Goal: Task Accomplishment & Management: Complete application form

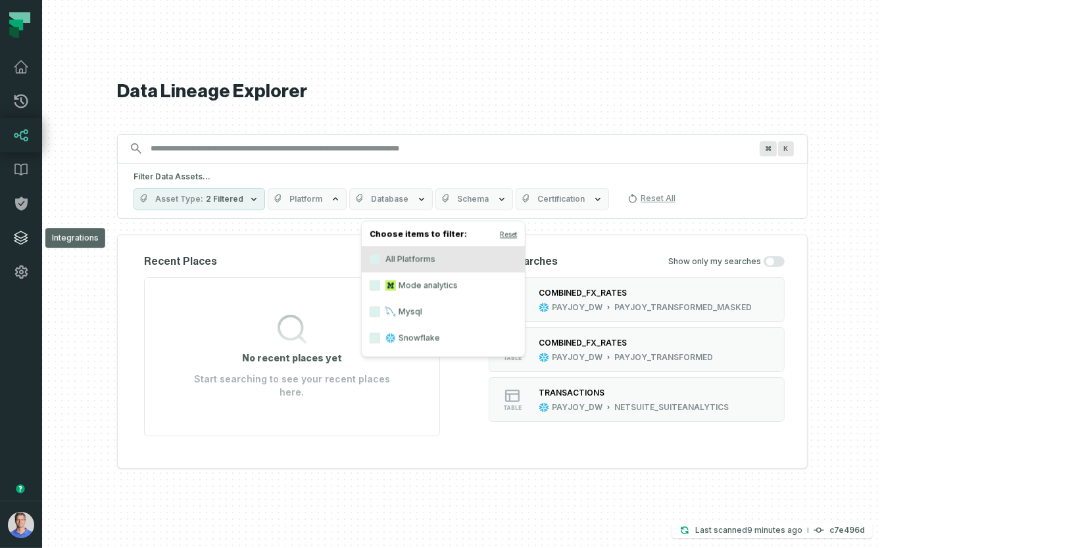
click at [11, 239] on link "Integrations" at bounding box center [21, 238] width 42 height 34
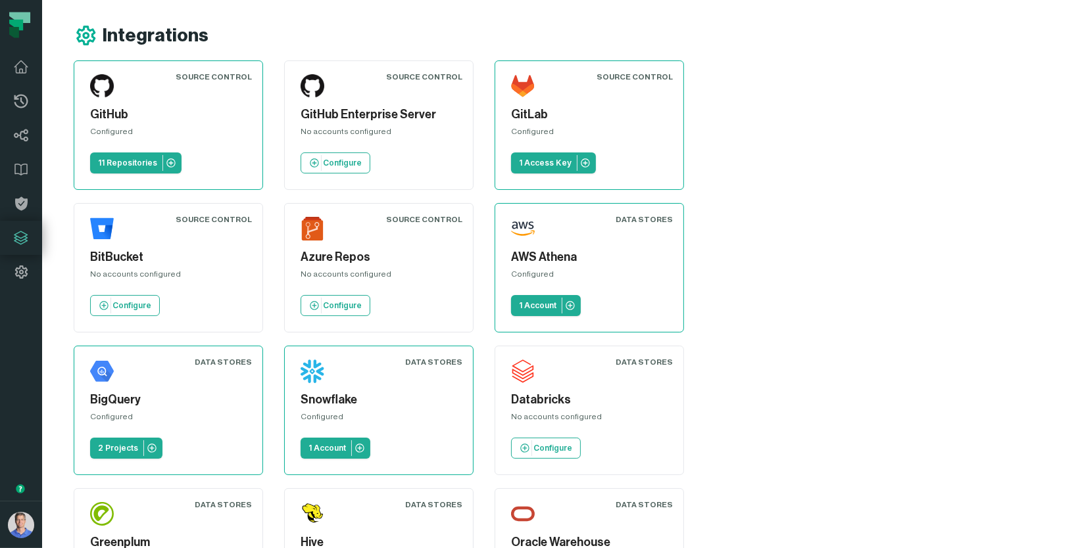
scroll to position [517, 0]
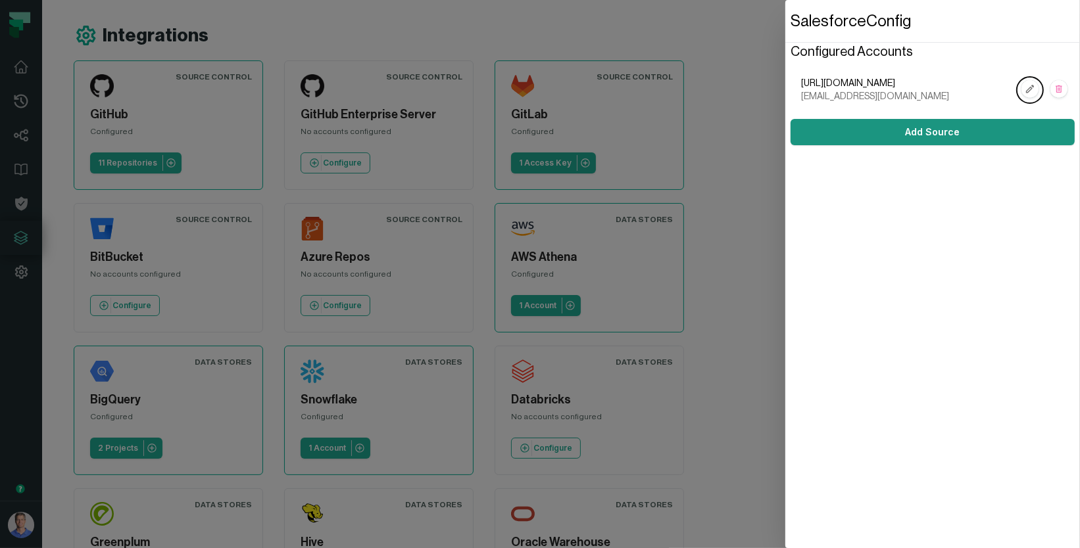
click at [888, 137] on button "Add Source" at bounding box center [932, 132] width 284 height 26
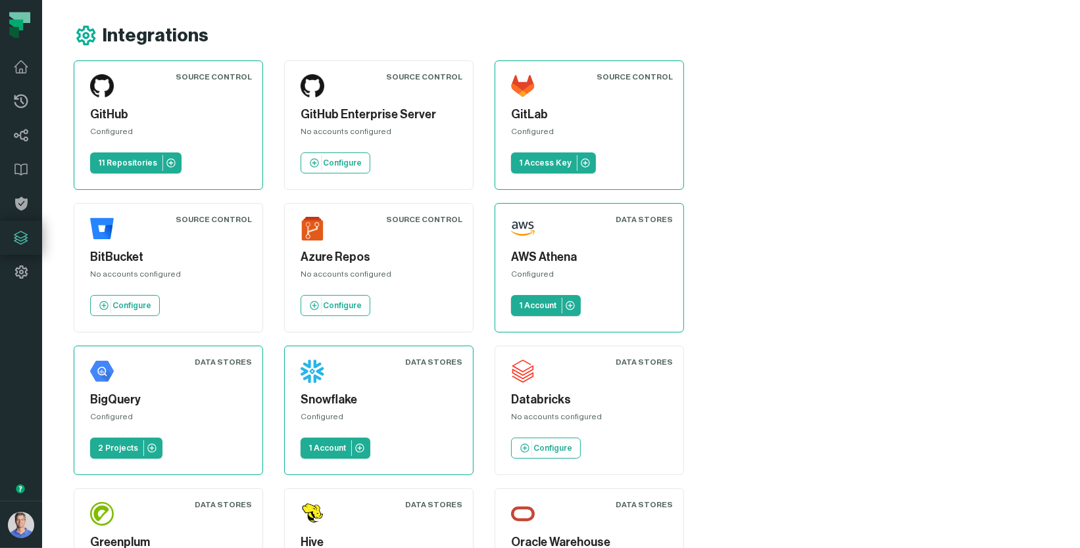
scroll to position [517, 0]
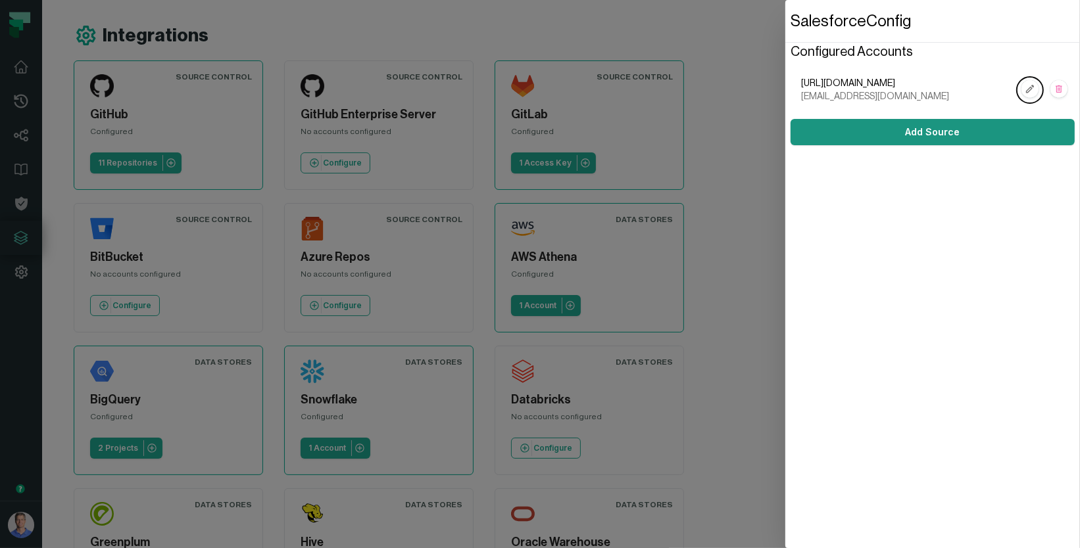
click at [936, 135] on button "Add Source" at bounding box center [932, 132] width 284 height 26
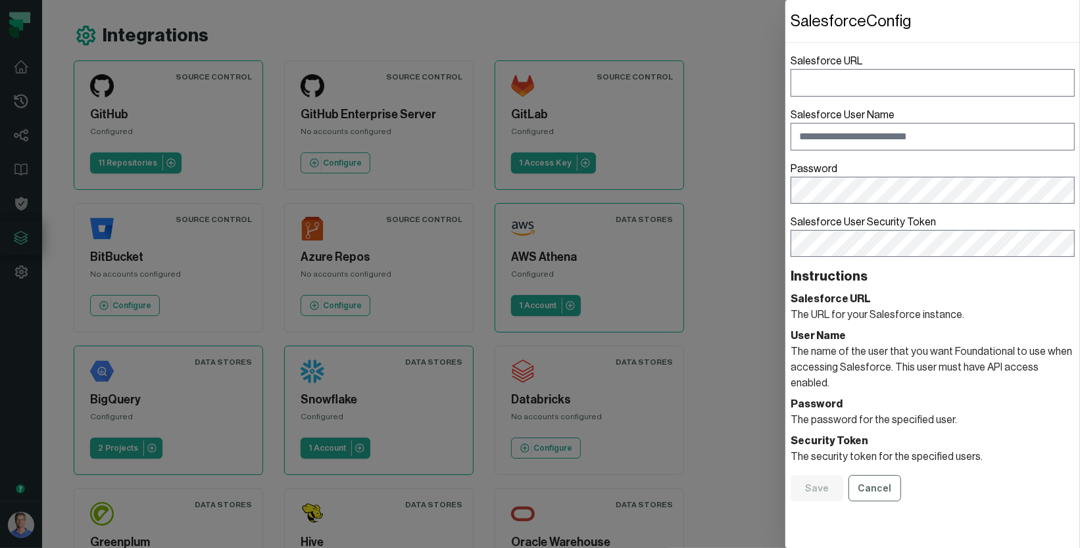
click at [828, 62] on label "Salesforce URL" at bounding box center [932, 74] width 284 height 43
click at [828, 69] on input "Salesforce URL" at bounding box center [932, 83] width 284 height 28
click at [828, 62] on label "Salesforce URL" at bounding box center [932, 74] width 284 height 43
click at [828, 69] on input "Salesforce URL" at bounding box center [932, 83] width 284 height 28
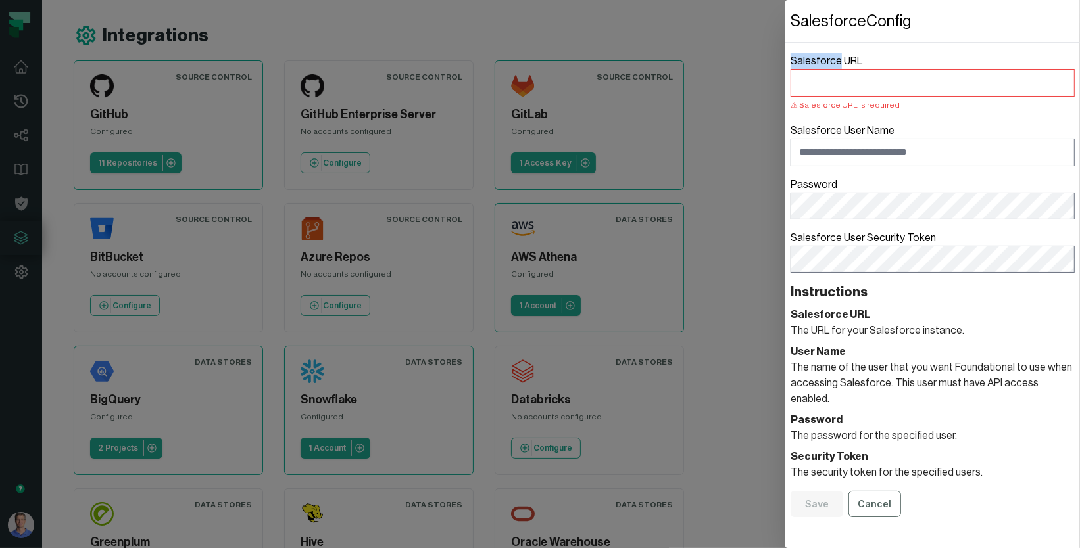
click at [828, 62] on label "Salesforce URL Salesforce URL is required" at bounding box center [932, 82] width 284 height 59
click at [828, 69] on input "Salesforce URL Salesforce URL is required" at bounding box center [932, 83] width 284 height 28
click at [828, 62] on label "Salesforce URL Salesforce URL is required" at bounding box center [932, 82] width 284 height 59
click at [828, 69] on input "Salesforce URL Salesforce URL is required" at bounding box center [932, 83] width 284 height 28
click at [828, 62] on label "Salesforce URL Salesforce URL is required" at bounding box center [932, 82] width 284 height 59
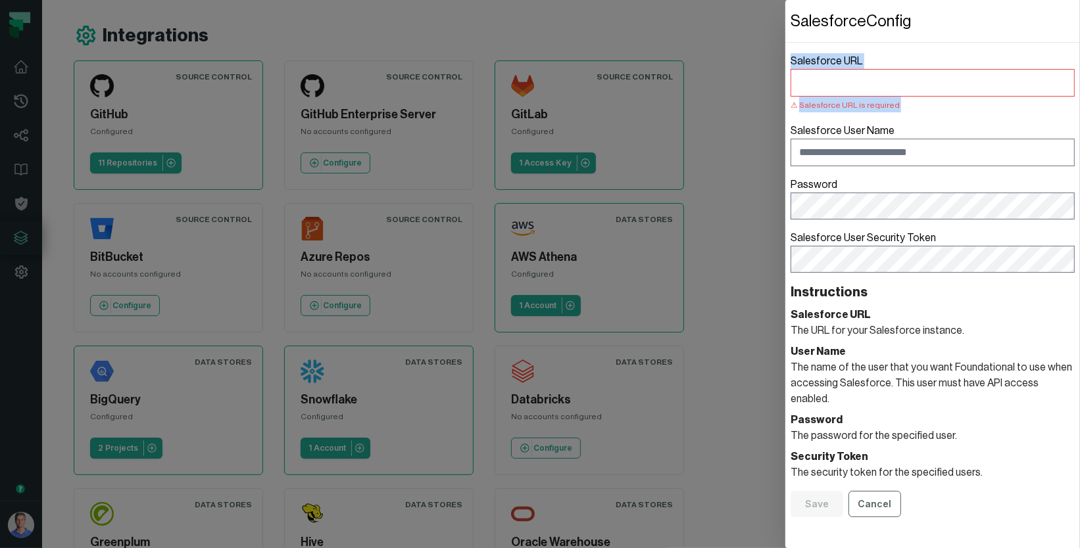
click at [828, 69] on input "Salesforce URL Salesforce URL is required" at bounding box center [932, 83] width 284 height 28
copy label "Salesforce URL Salesforce URL is required"
click at [849, 67] on label "Salesforce URL Salesforce URL is required" at bounding box center [932, 82] width 284 height 59
click at [849, 69] on input "Salesforce URL Salesforce URL is required" at bounding box center [932, 83] width 284 height 28
drag, startPoint x: 860, startPoint y: 57, endPoint x: 787, endPoint y: 57, distance: 73.0
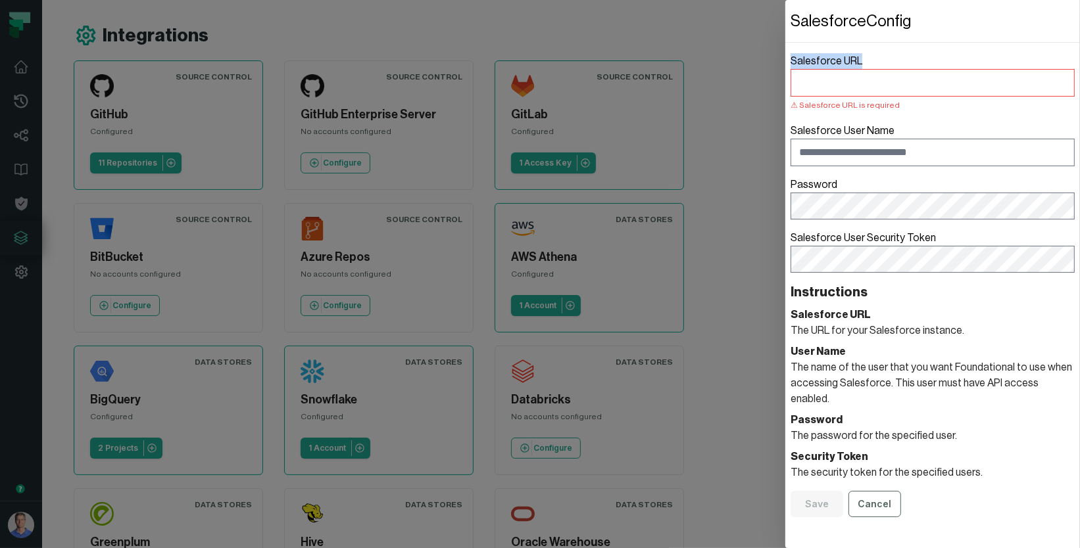
click at [787, 57] on div "Salesforce Config Salesforce URL Salesforce URL is required Salesforce User Nam…" at bounding box center [932, 274] width 295 height 548
copy label "Salesforce URL"
drag, startPoint x: 892, startPoint y: 130, endPoint x: 789, endPoint y: 131, distance: 103.9
click at [789, 131] on div "Salesforce Config Salesforce URL Salesforce URL is required Salesforce User Nam…" at bounding box center [932, 274] width 295 height 548
copy label "Salesforce User Name"
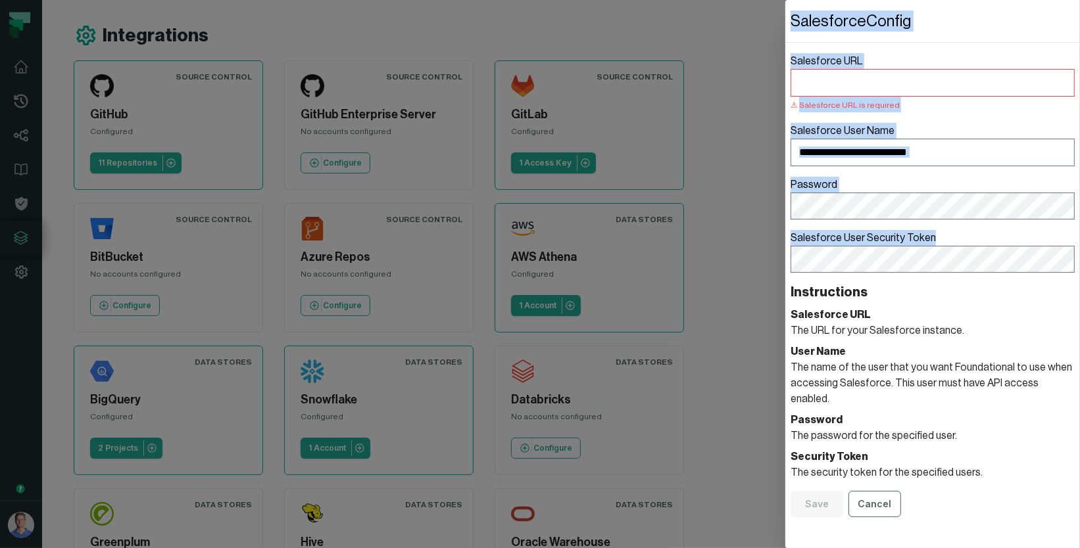
drag, startPoint x: 934, startPoint y: 234, endPoint x: 783, endPoint y: 234, distance: 151.3
click at [785, 234] on dialog "Salesforce Config Salesforce URL Salesforce URL is required Salesforce User Nam…" at bounding box center [932, 274] width 295 height 548
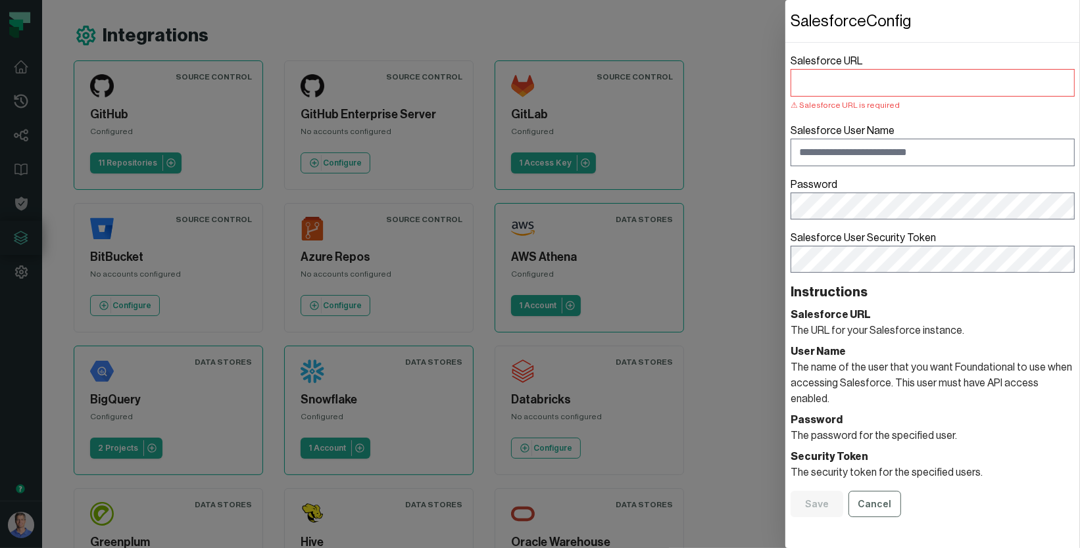
click at [785, 234] on dialog "Salesforce Config Salesforce URL Salesforce URL is required Salesforce User Nam…" at bounding box center [932, 274] width 295 height 548
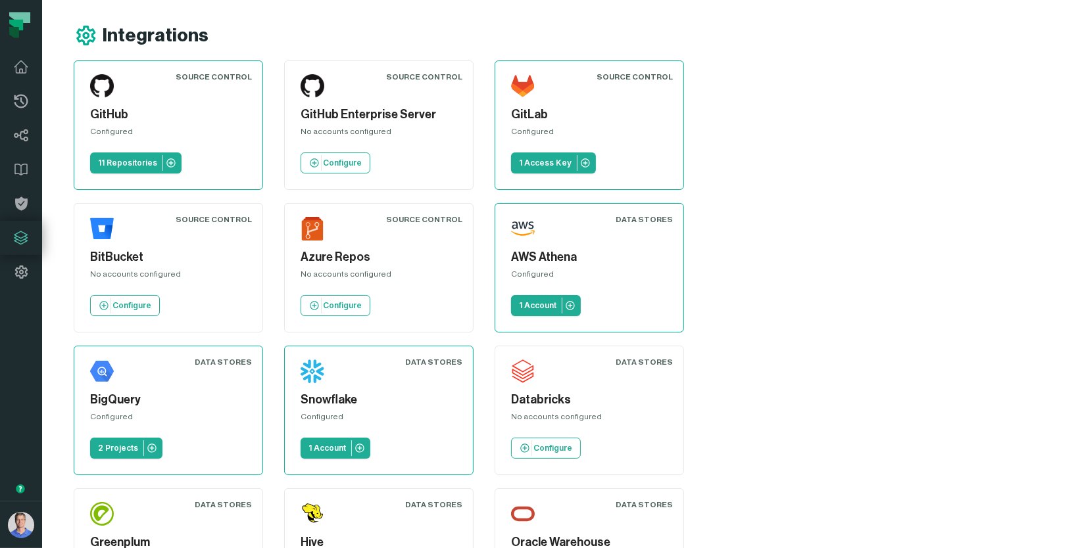
scroll to position [517, 0]
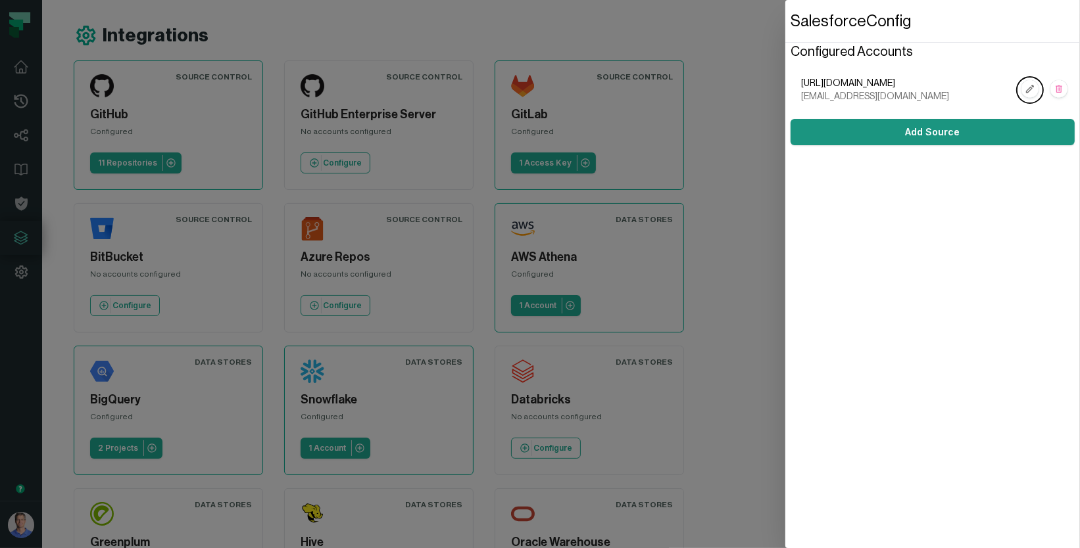
click at [942, 134] on button "Add Source" at bounding box center [932, 132] width 284 height 26
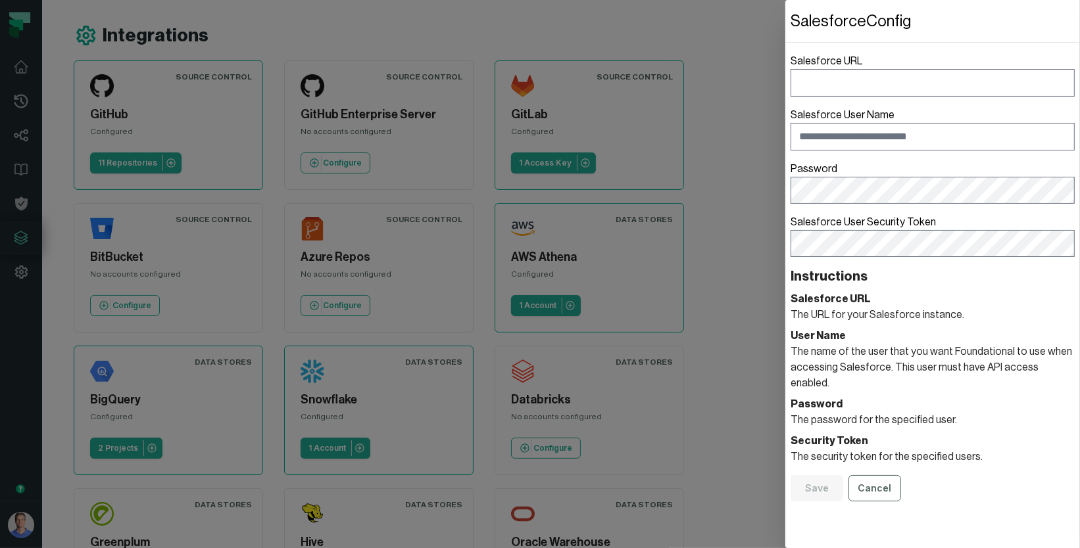
click at [856, 216] on label "Salesforce User Security Token" at bounding box center [932, 235] width 284 height 43
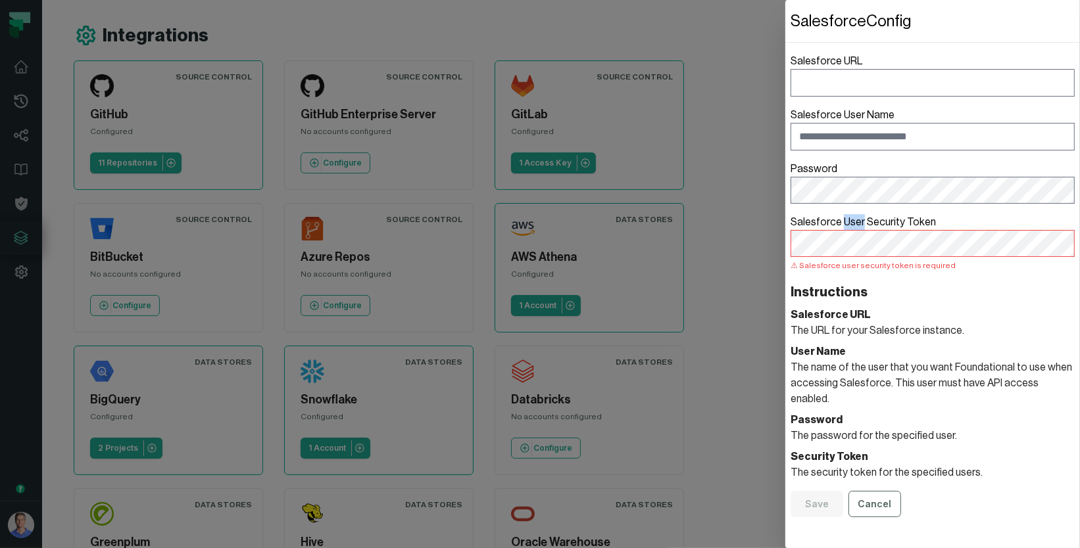
click at [856, 216] on label "Salesforce User Security Token Salesforce user security token is required" at bounding box center [932, 243] width 284 height 59
copy label "Salesforce User Security Token Salesforce user security token is required"
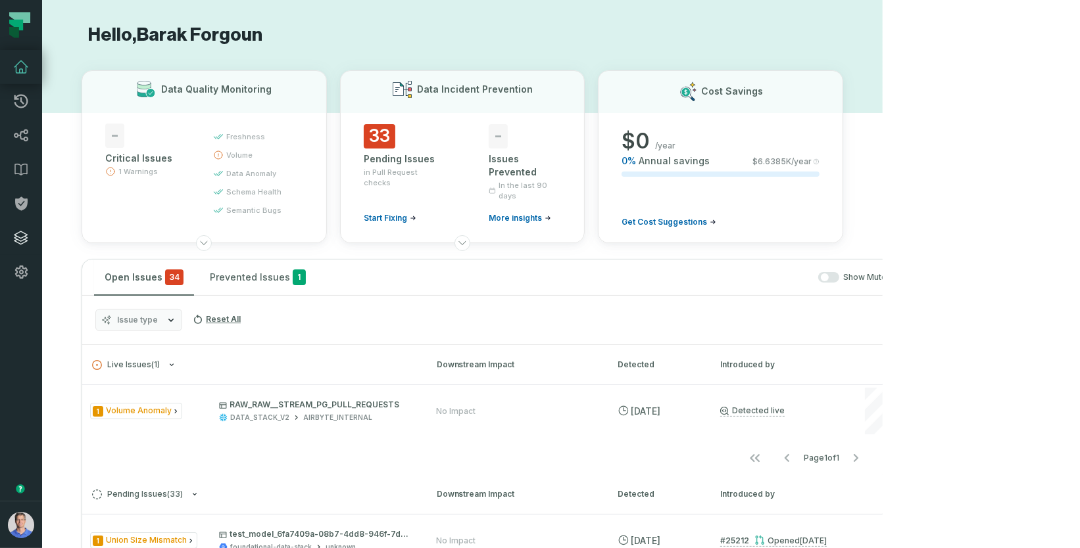
click at [29, 238] on link "Integrations" at bounding box center [21, 238] width 42 height 34
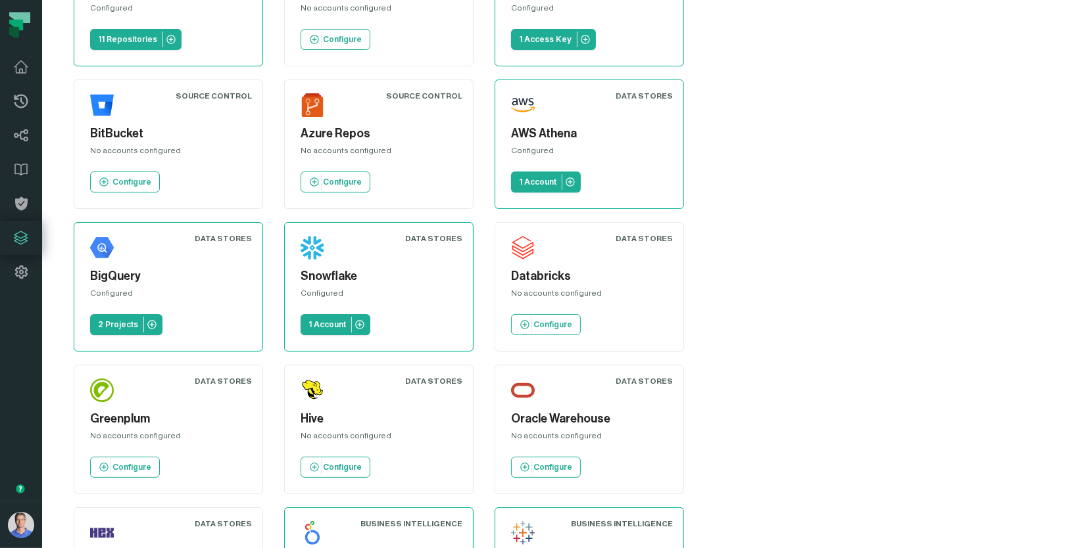
scroll to position [129, 0]
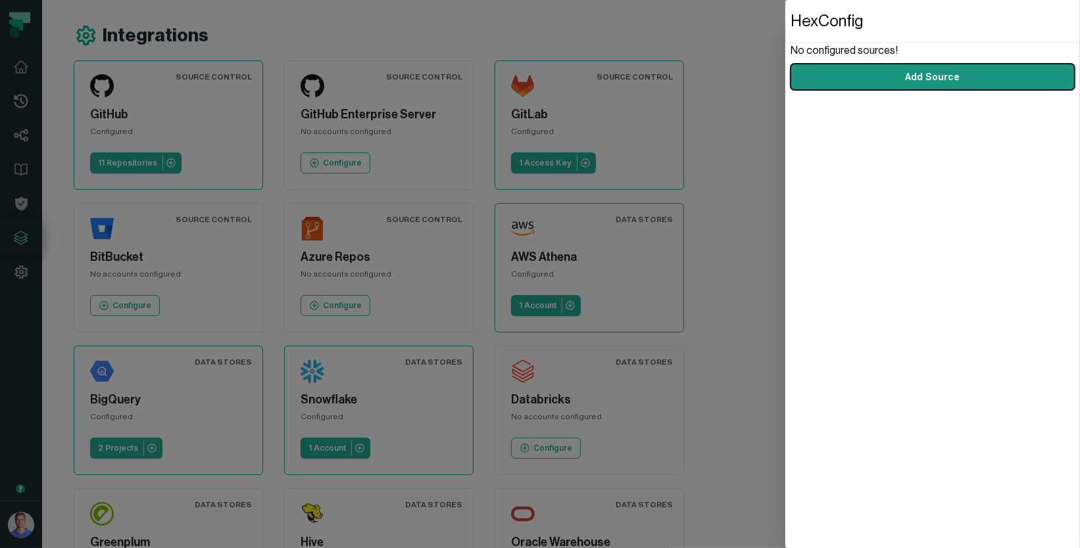
click at [958, 82] on button "Add Source" at bounding box center [932, 77] width 284 height 26
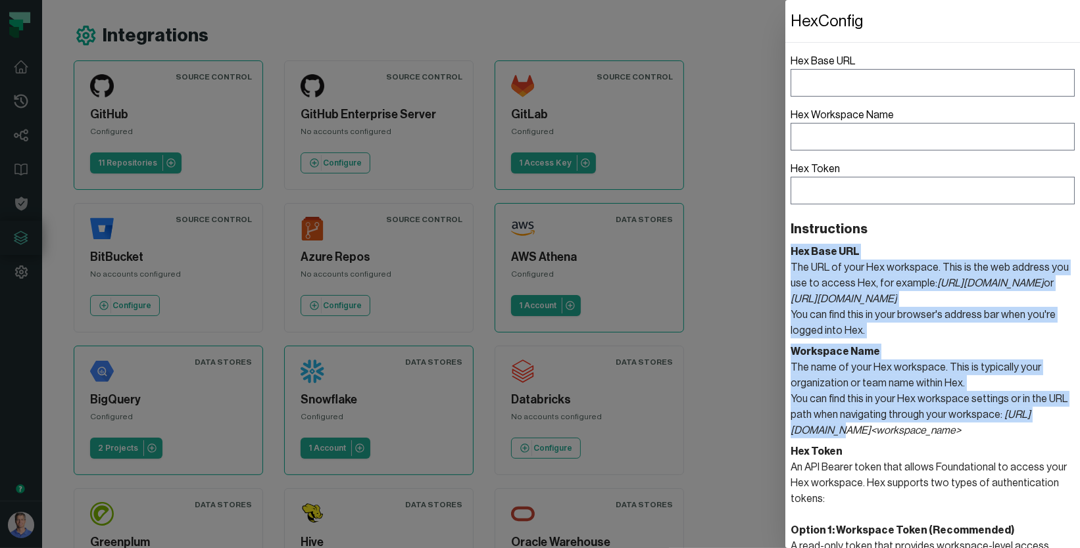
drag, startPoint x: 791, startPoint y: 251, endPoint x: 848, endPoint y: 429, distance: 187.2
click at [849, 429] on section "Instructions Hex Base URL The URL of your Hex workspace. This is the web addres…" at bounding box center [932, 513] width 284 height 587
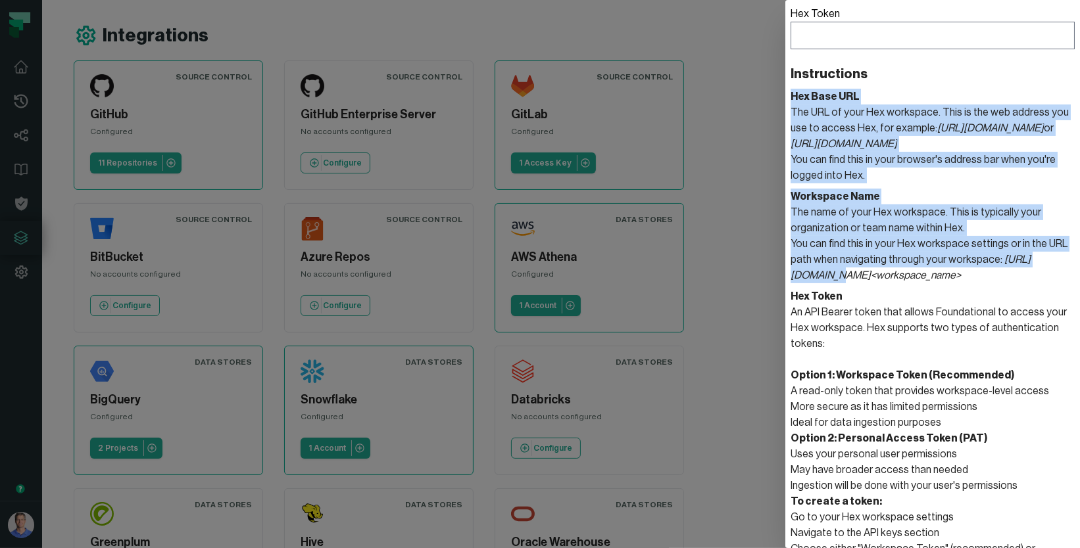
scroll to position [287, 0]
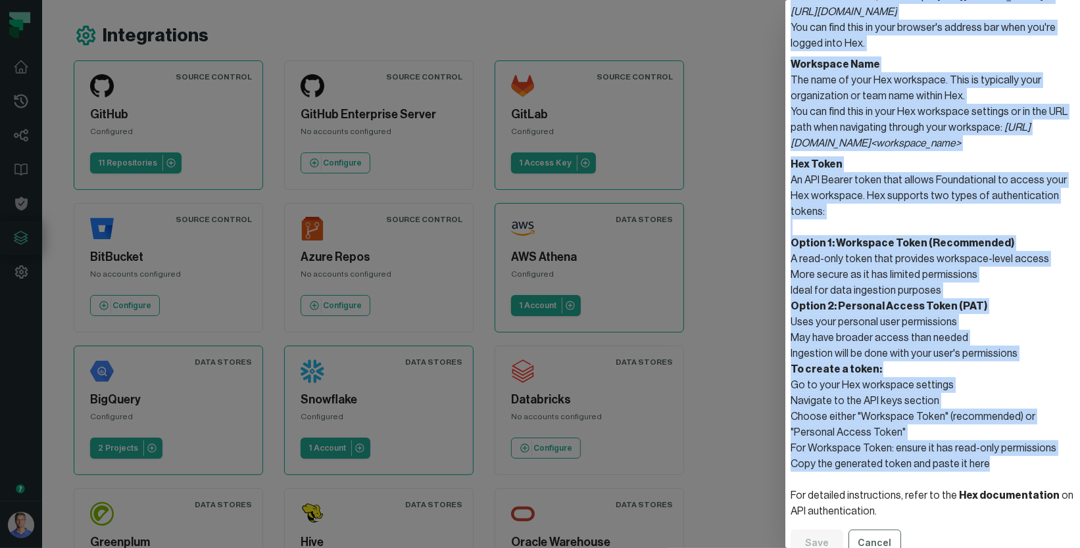
click at [978, 456] on li "Copy the generated token and paste it here" at bounding box center [932, 464] width 284 height 16
copy section "Hex Base URL The URL of your Hex workspace. This is the web address you use to …"
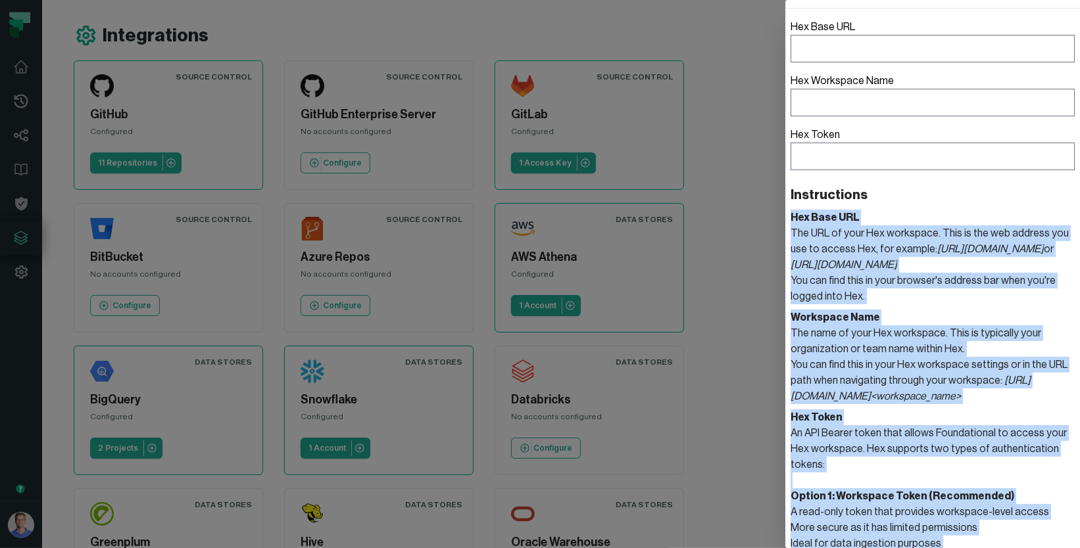
scroll to position [0, 0]
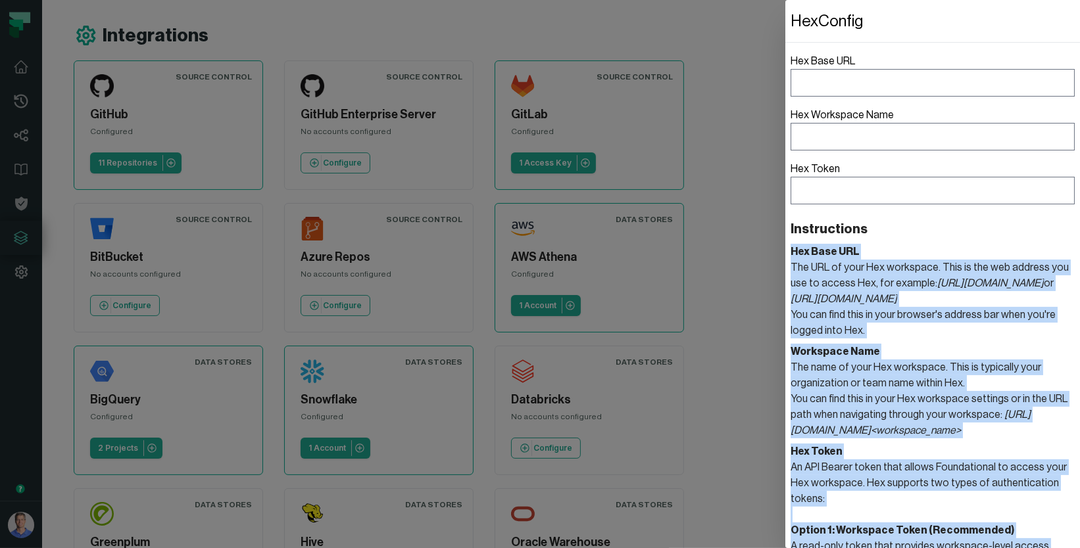
click at [888, 256] on header "Hex Base URL" at bounding box center [932, 252] width 284 height 16
